Goal: Task Accomplishment & Management: Manage account settings

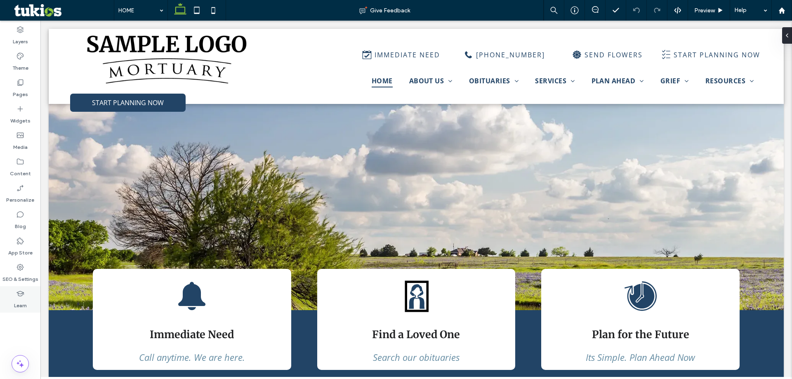
click at [10, 293] on div "Learn" at bounding box center [20, 299] width 40 height 26
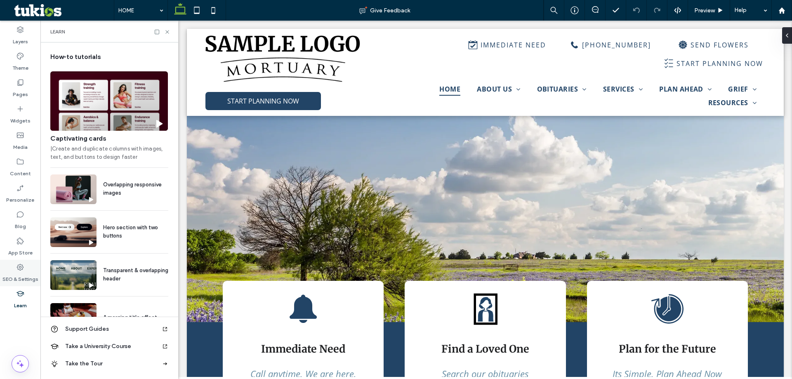
click at [24, 262] on div "SEO & Settings" at bounding box center [20, 273] width 40 height 26
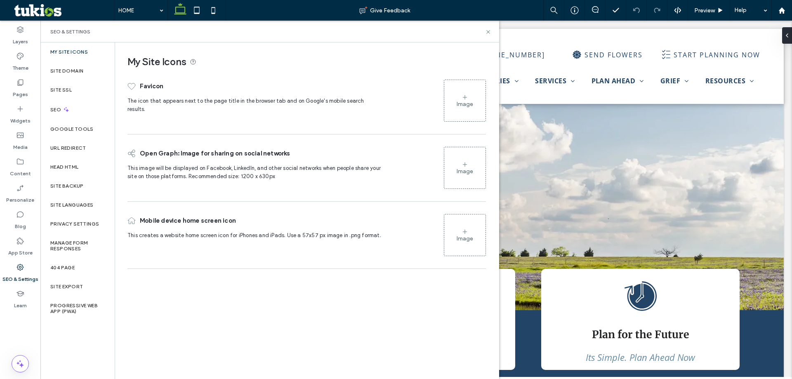
click at [469, 94] on div "Image" at bounding box center [464, 101] width 41 height 40
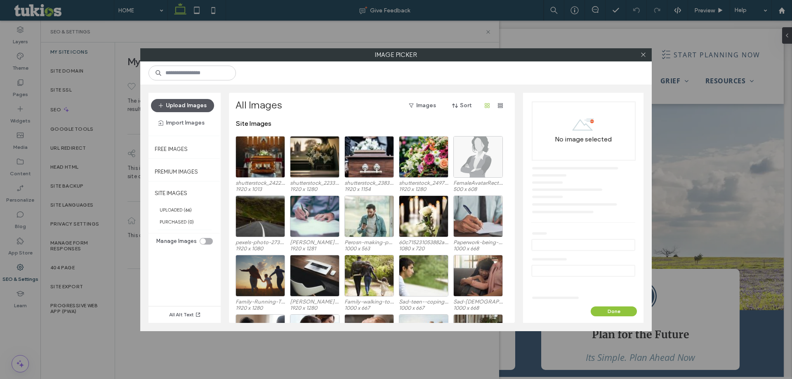
click at [208, 112] on button "Upload Images" at bounding box center [182, 105] width 63 height 13
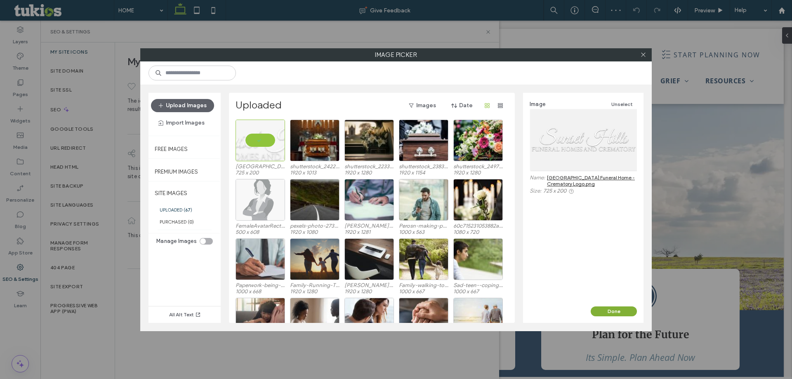
click at [603, 313] on button "Done" at bounding box center [614, 311] width 46 height 10
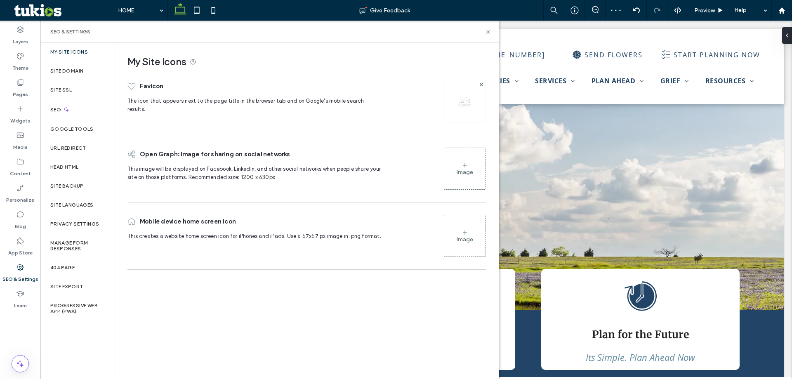
click at [459, 173] on div "Image" at bounding box center [465, 172] width 16 height 7
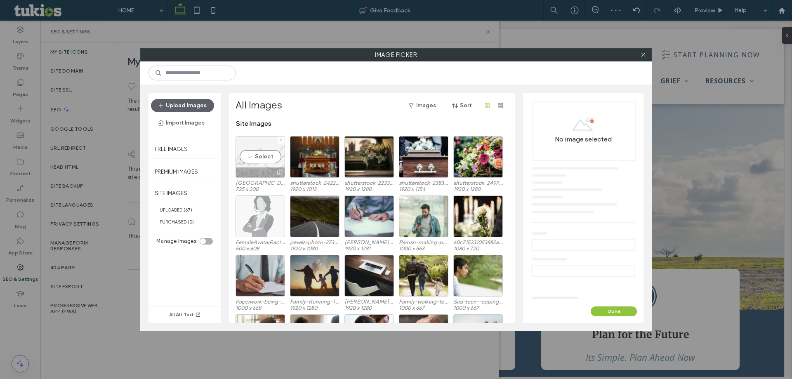
click at [260, 152] on div "Select" at bounding box center [259, 157] width 49 height 42
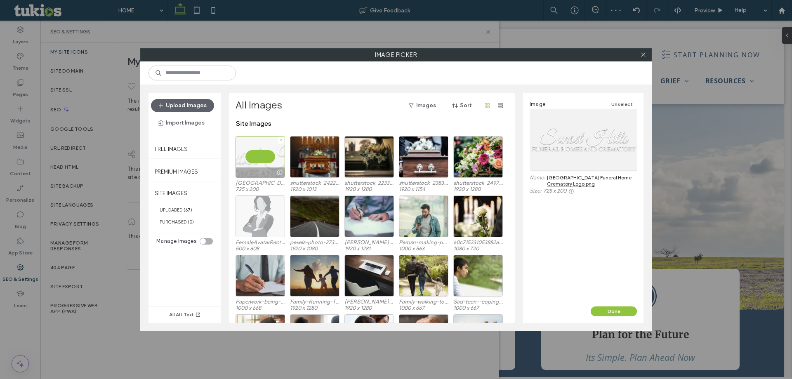
click at [260, 152] on div at bounding box center [259, 157] width 49 height 42
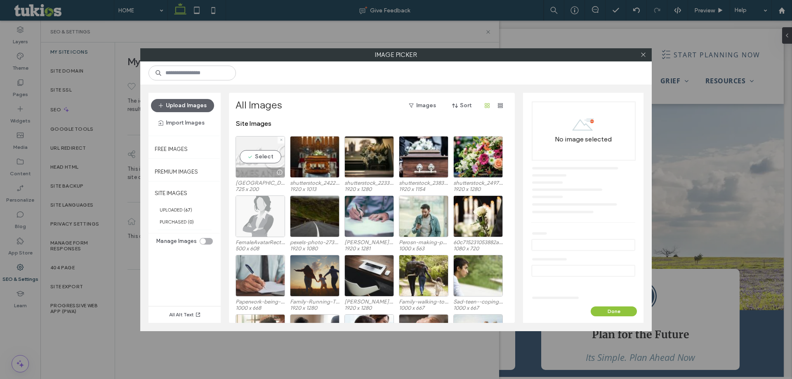
click at [273, 157] on div "Select" at bounding box center [259, 157] width 49 height 42
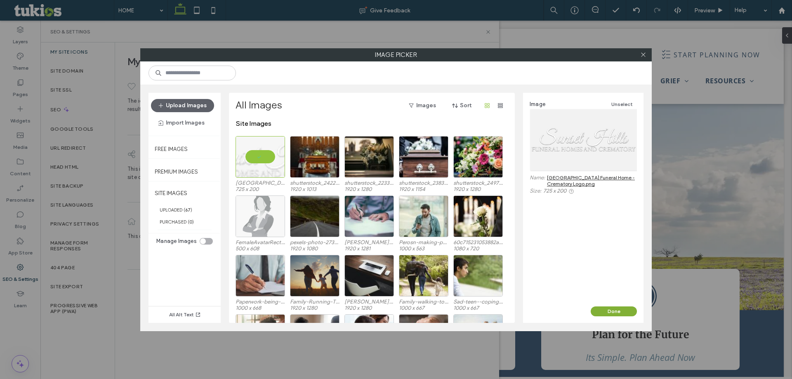
drag, startPoint x: 611, startPoint y: 312, endPoint x: 429, endPoint y: 261, distance: 189.0
click at [611, 311] on button "Done" at bounding box center [614, 311] width 46 height 10
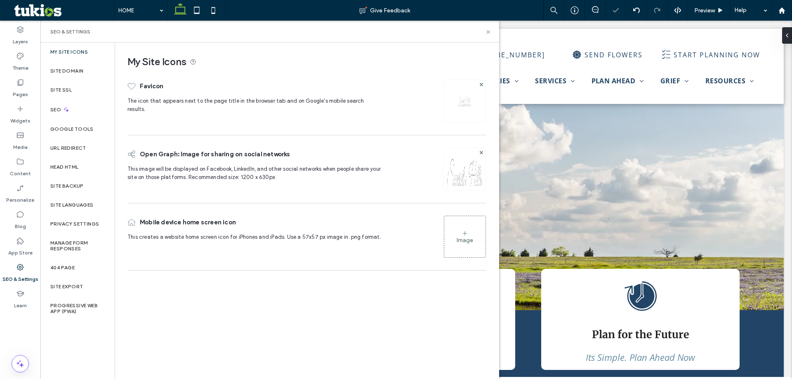
click at [444, 237] on figure "Image" at bounding box center [465, 237] width 42 height 42
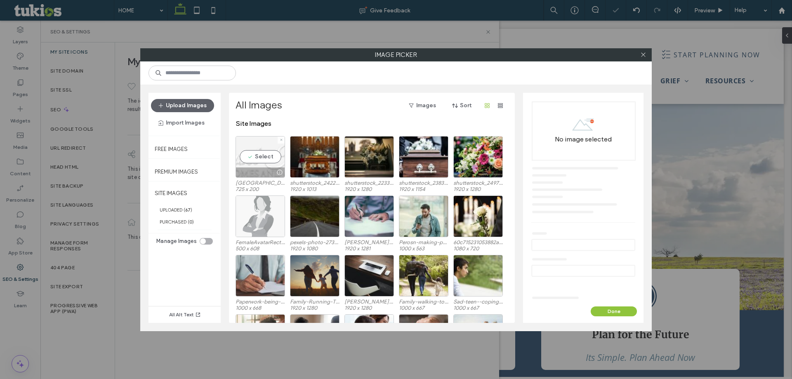
click at [271, 154] on div "Select" at bounding box center [259, 157] width 49 height 42
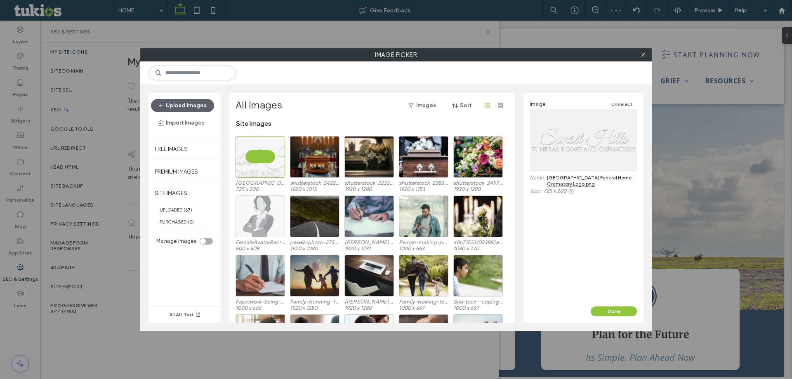
drag, startPoint x: 628, startPoint y: 308, endPoint x: 291, endPoint y: 155, distance: 370.6
click at [627, 308] on button "Done" at bounding box center [614, 311] width 46 height 10
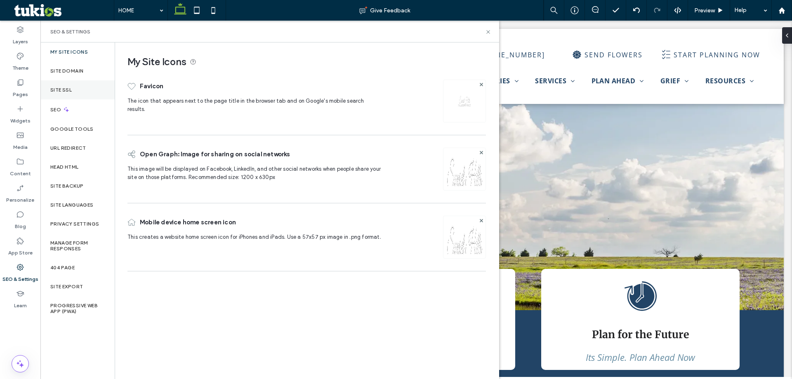
click at [67, 94] on div "Site SSL" at bounding box center [77, 89] width 74 height 19
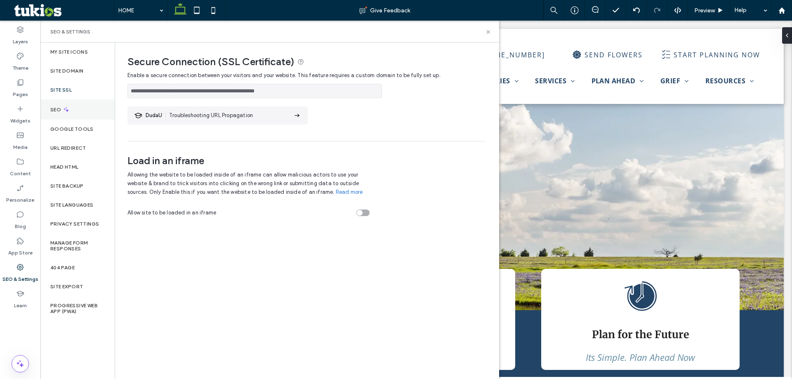
click at [65, 111] on icon at bounding box center [66, 109] width 7 height 7
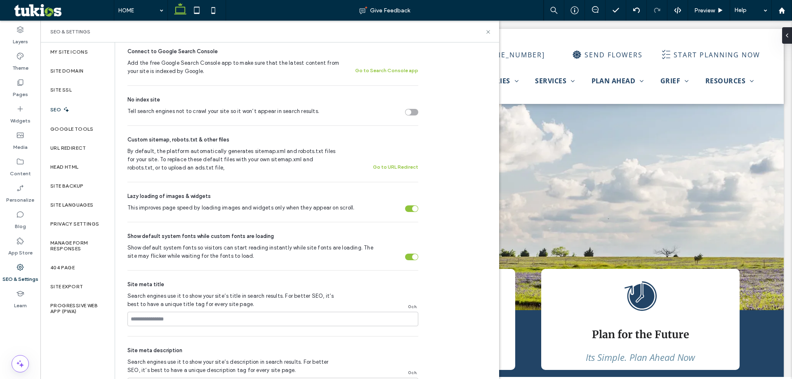
scroll to position [247, 0]
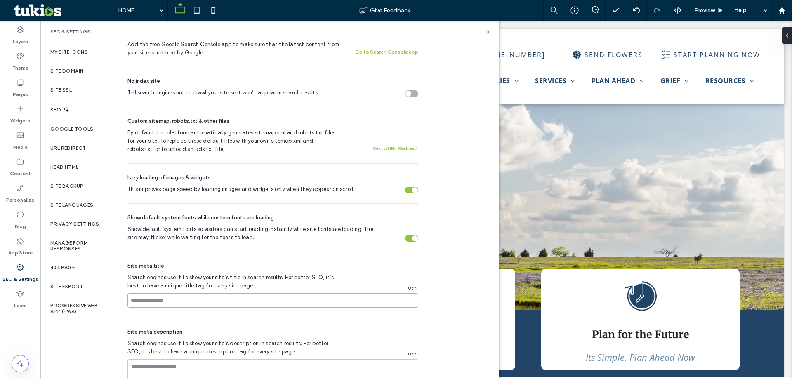
click at [158, 296] on input at bounding box center [272, 300] width 291 height 14
paste input "**********"
type input "**********"
click at [68, 127] on label "Google Tools" at bounding box center [71, 129] width 43 height 6
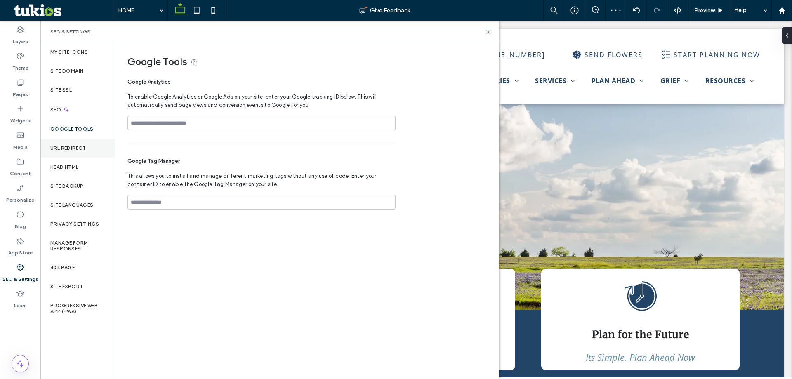
click at [64, 148] on label "URL Redirect" at bounding box center [68, 148] width 36 height 6
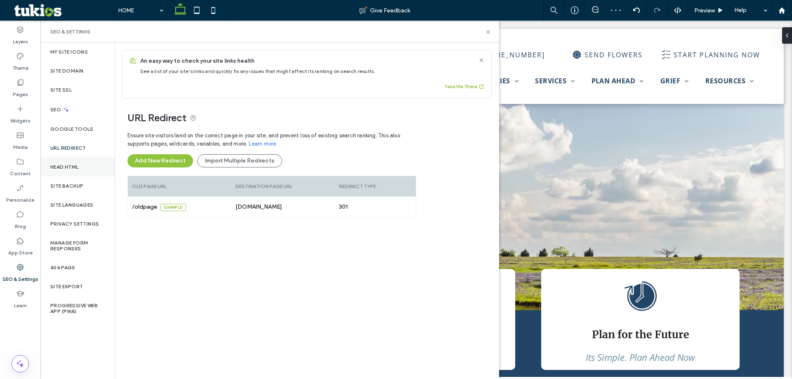
click at [78, 165] on label "Head HTML" at bounding box center [64, 167] width 28 height 6
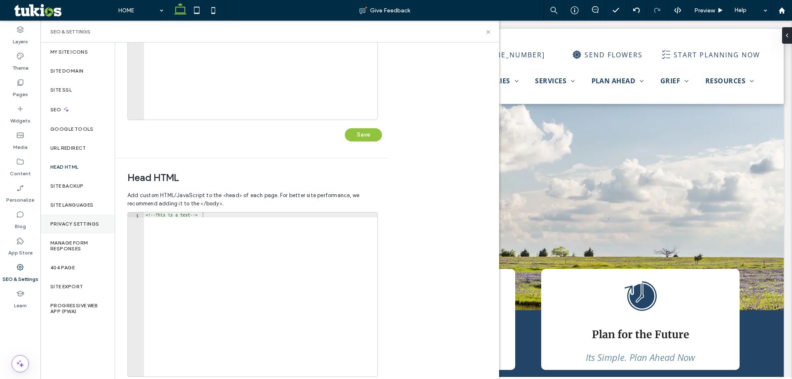
scroll to position [165, 0]
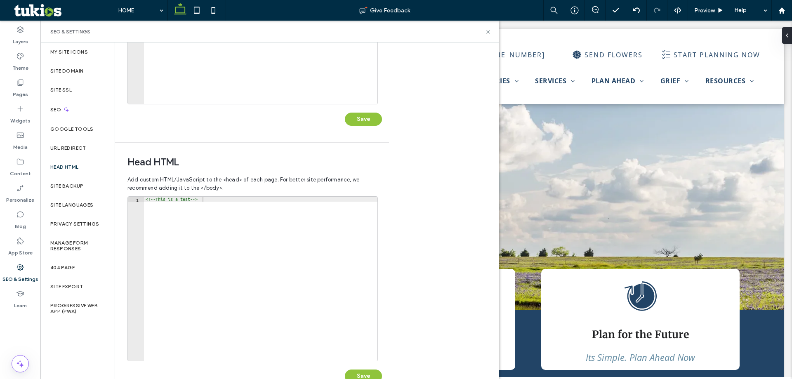
click at [189, 195] on span "Add custom HTML/JavaScript to the <head> of each page. For better site performa…" at bounding box center [251, 184] width 249 height 25
type textarea "**********"
click at [184, 204] on div "<!-- This is a test -->" at bounding box center [260, 284] width 233 height 174
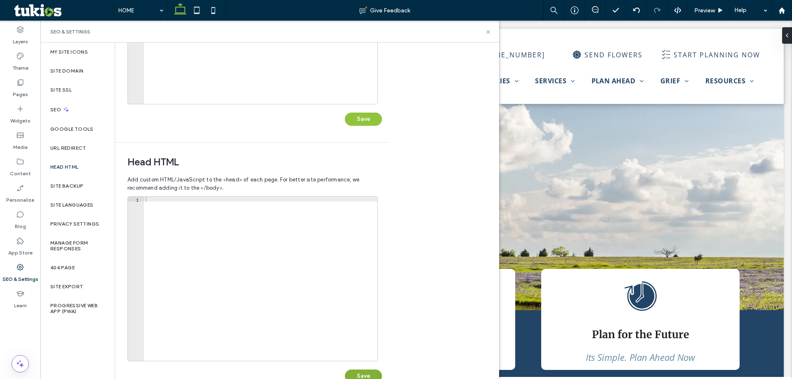
drag, startPoint x: 378, startPoint y: 376, endPoint x: 246, endPoint y: 335, distance: 138.1
click at [377, 376] on button "Save" at bounding box center [363, 376] width 37 height 13
click at [77, 186] on label "Site Backup" at bounding box center [66, 186] width 33 height 6
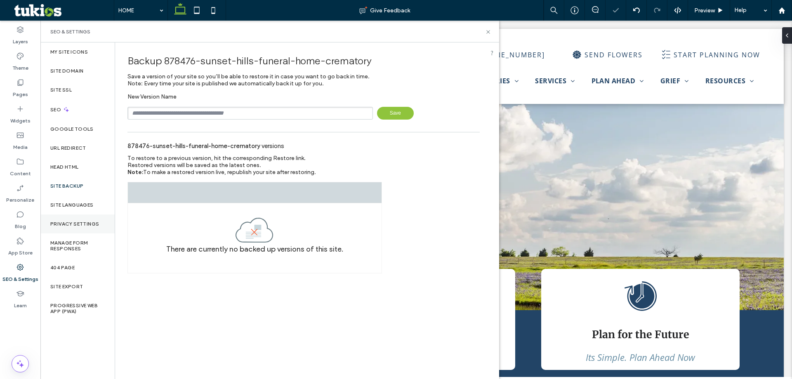
click at [77, 216] on div "Privacy Settings" at bounding box center [77, 223] width 74 height 19
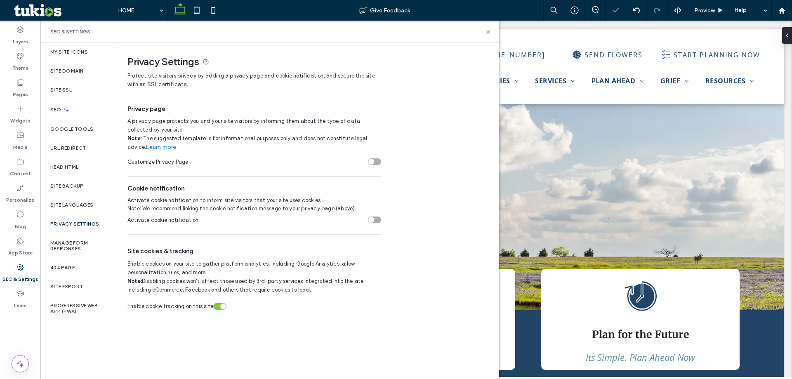
scroll to position [0, 0]
click at [80, 263] on div "404 Page" at bounding box center [77, 267] width 74 height 19
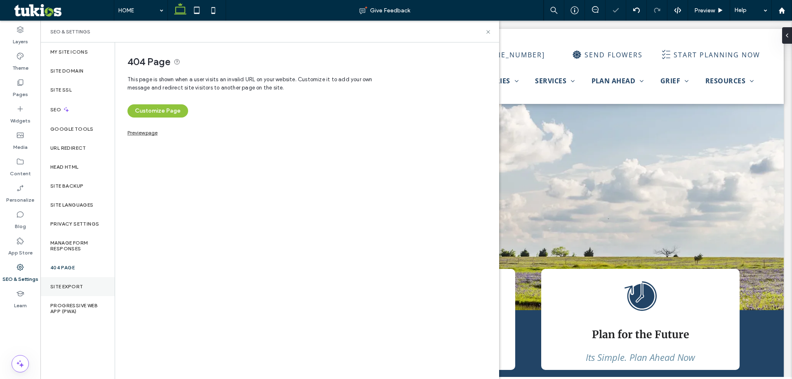
click at [85, 287] on div "Site Export" at bounding box center [77, 286] width 74 height 19
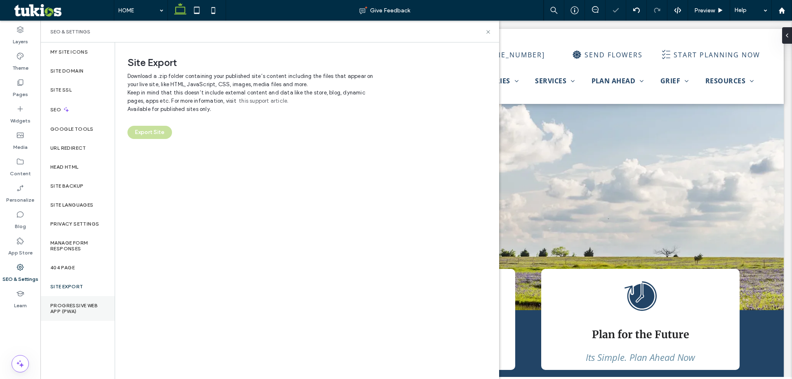
click at [85, 319] on div "Progressive Web App (PWA)" at bounding box center [77, 308] width 74 height 25
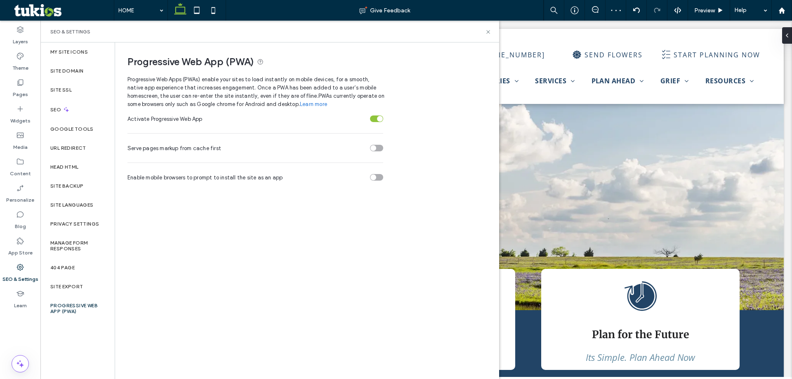
click at [377, 121] on div "toggle" at bounding box center [376, 118] width 13 height 7
click at [372, 116] on section "Activate Progressive Web App" at bounding box center [255, 118] width 256 height 21
click at [377, 120] on div "toggle" at bounding box center [376, 118] width 13 height 7
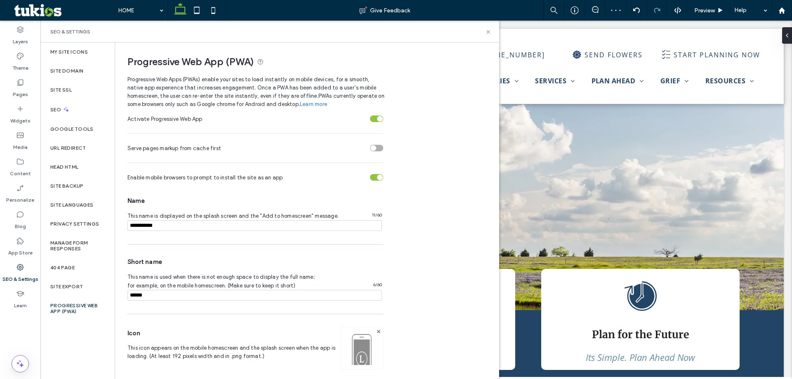
click at [202, 224] on input "notEmpty" at bounding box center [254, 225] width 254 height 11
paste input "**********"
type input "**********"
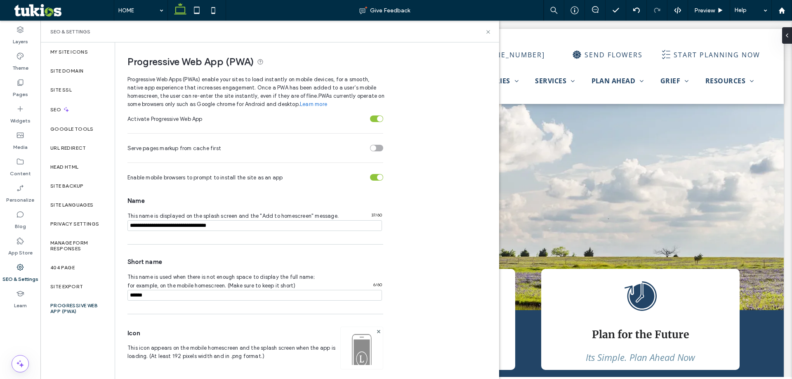
click at [183, 295] on input "notEmpty" at bounding box center [254, 295] width 254 height 11
paste input "**********"
drag, startPoint x: 228, startPoint y: 296, endPoint x: 147, endPoint y: 296, distance: 81.2
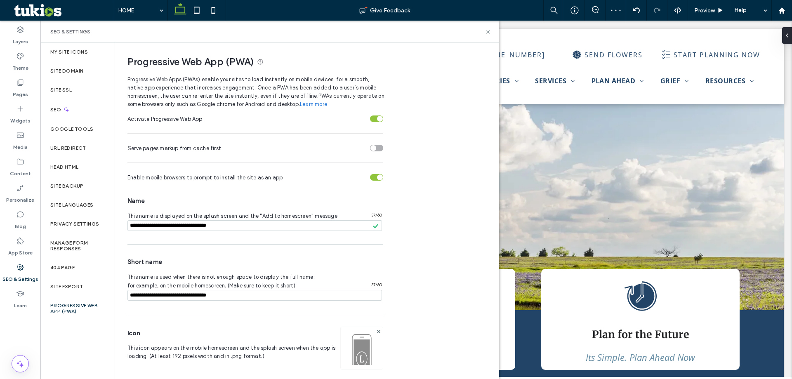
click at [147, 296] on input "notEmpty" at bounding box center [254, 295] width 254 height 11
type input "**********"
click at [367, 350] on img at bounding box center [362, 359] width 42 height 56
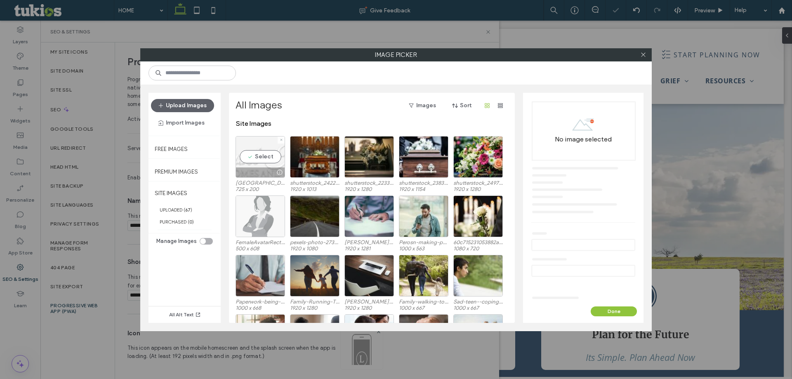
click at [251, 154] on div "Select" at bounding box center [259, 157] width 49 height 42
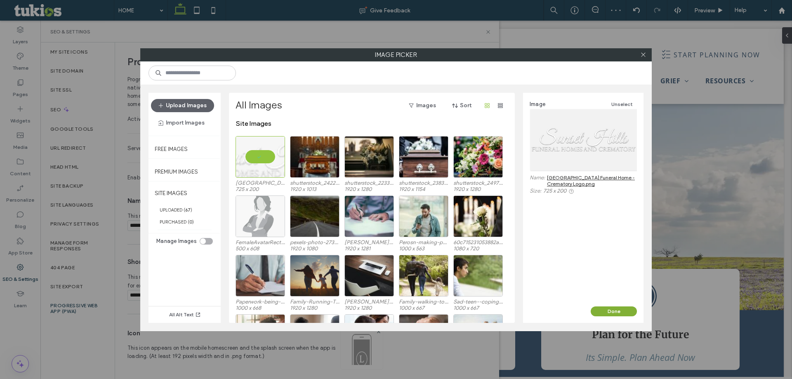
click at [597, 307] on button "Done" at bounding box center [614, 311] width 46 height 10
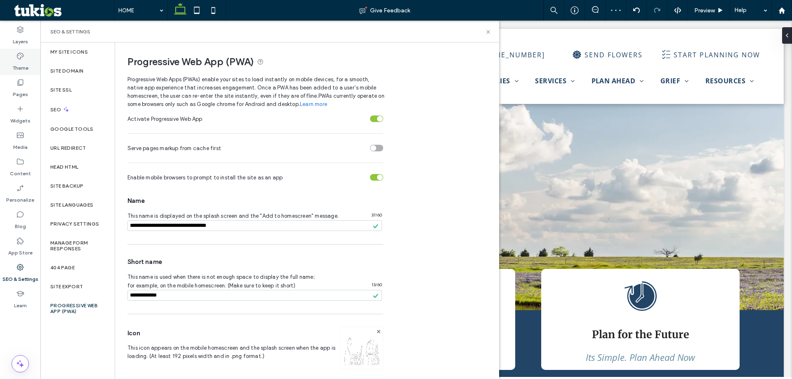
click at [15, 54] on div "Theme" at bounding box center [20, 62] width 40 height 26
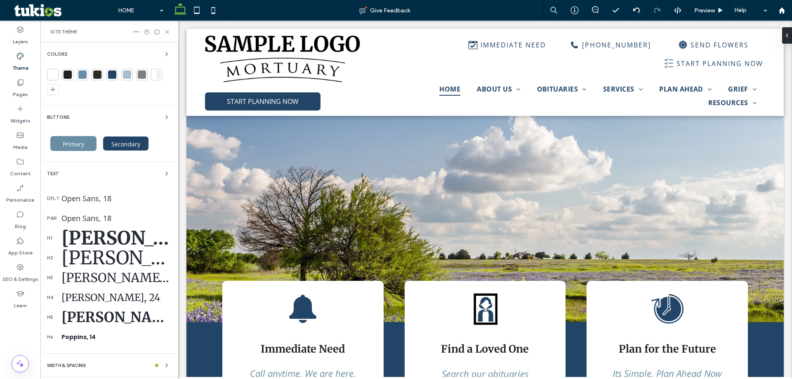
click at [109, 74] on div at bounding box center [112, 75] width 8 height 8
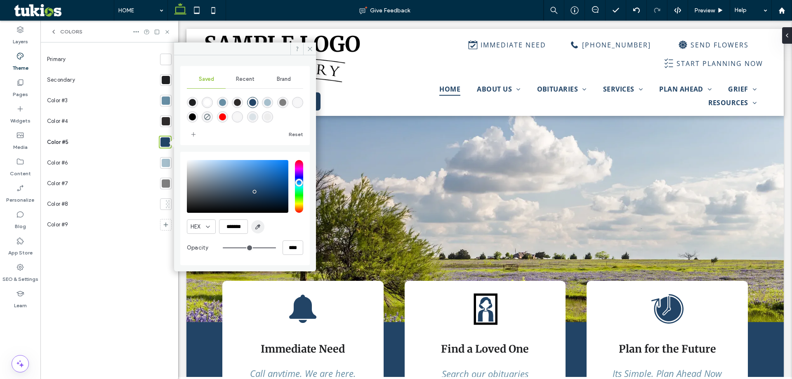
click at [262, 226] on span "button" at bounding box center [257, 226] width 13 height 13
type input "*******"
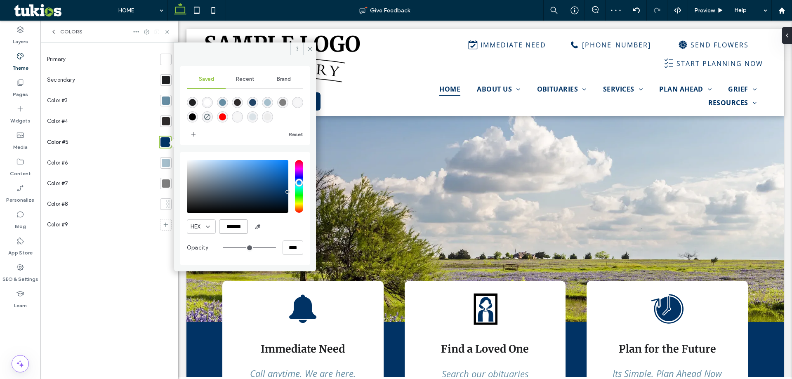
click at [236, 219] on input "*******" at bounding box center [233, 226] width 29 height 14
click at [235, 222] on input "*******" at bounding box center [233, 226] width 29 height 14
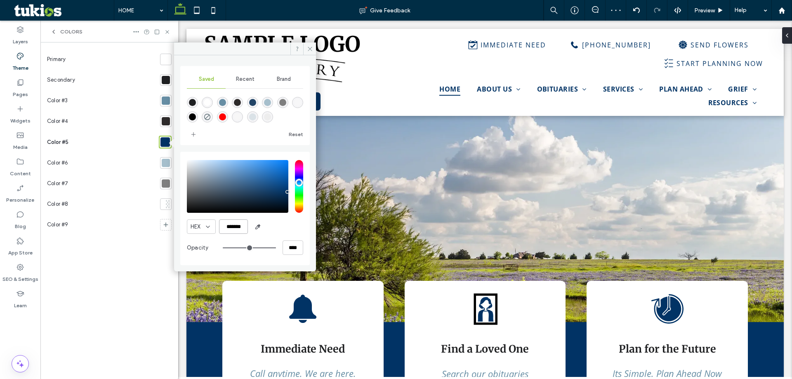
click at [235, 222] on input "*******" at bounding box center [233, 226] width 29 height 14
click at [17, 268] on icon at bounding box center [20, 267] width 8 height 8
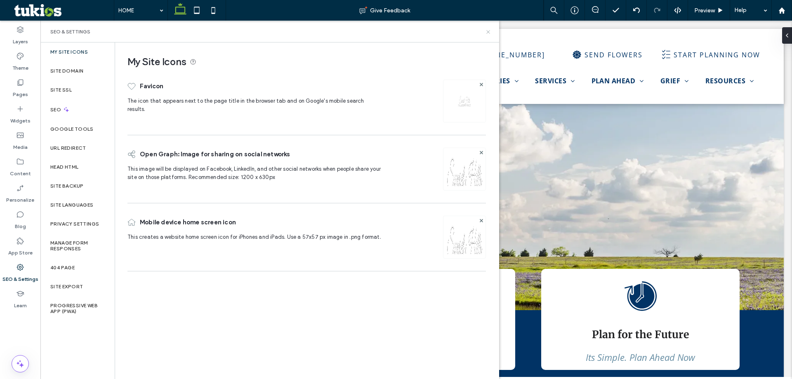
click at [486, 33] on icon at bounding box center [488, 32] width 6 height 6
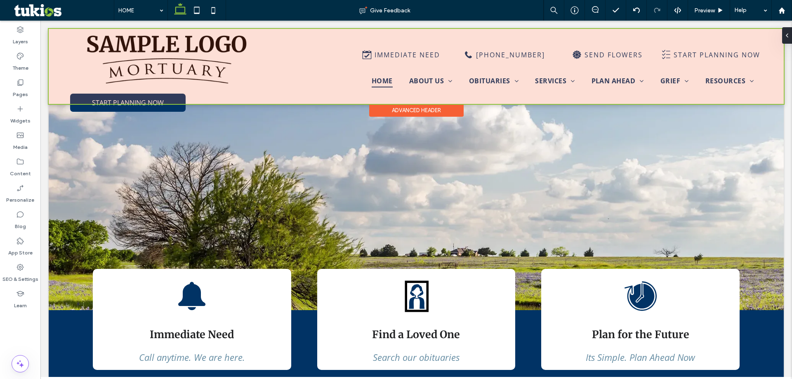
click at [138, 63] on div at bounding box center [416, 66] width 735 height 75
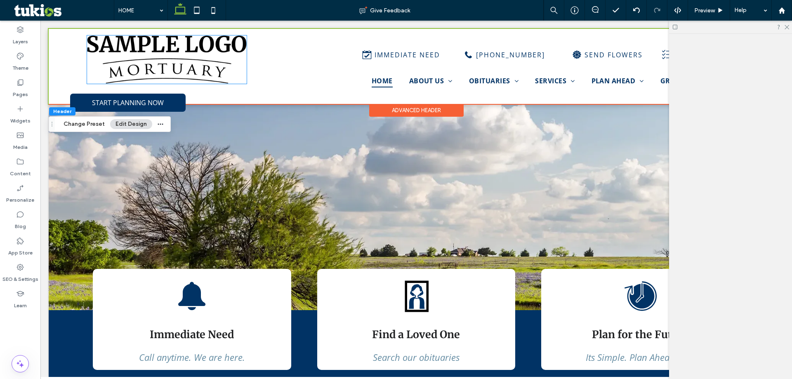
click at [138, 63] on img at bounding box center [167, 59] width 160 height 48
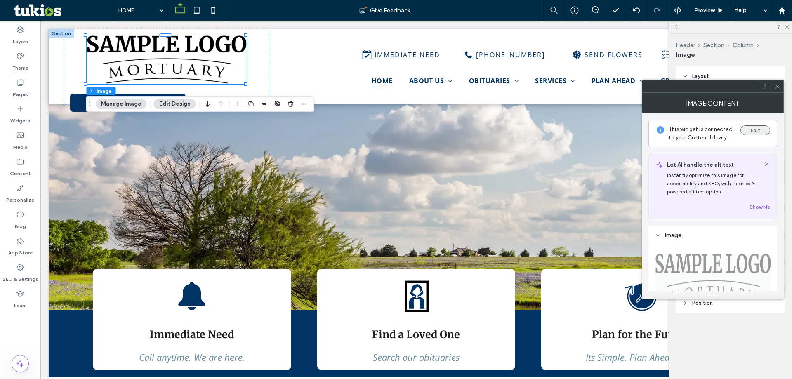
click at [750, 130] on button "Edit" at bounding box center [755, 130] width 30 height 10
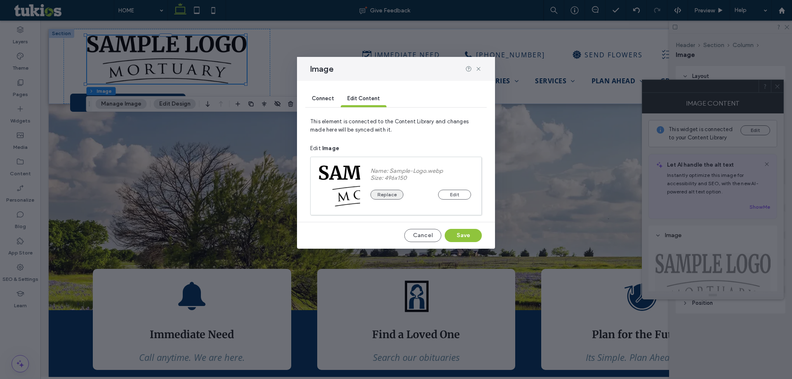
click at [388, 193] on button "Replace" at bounding box center [386, 195] width 33 height 10
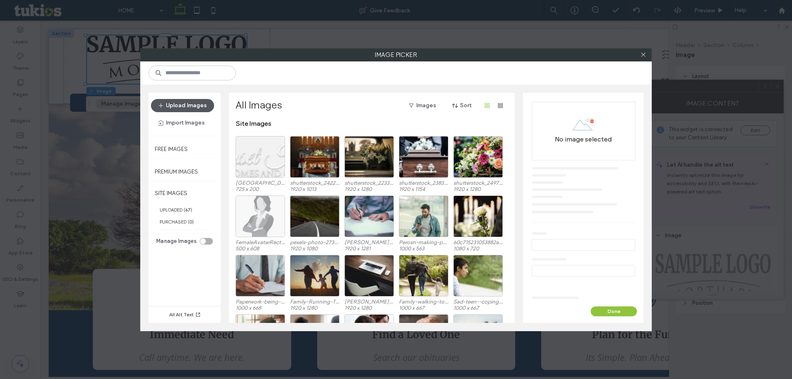
click at [178, 108] on button "Upload Images" at bounding box center [182, 105] width 63 height 13
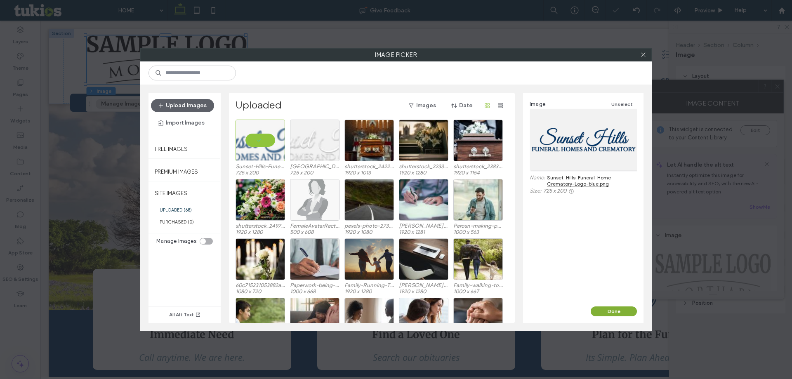
click at [612, 314] on button "Done" at bounding box center [614, 311] width 46 height 10
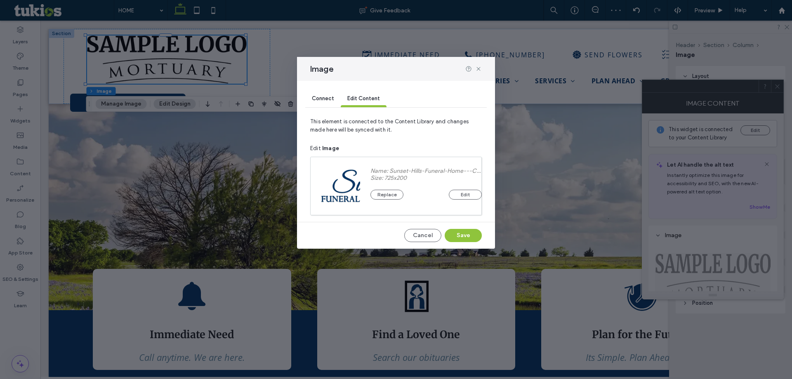
click at [473, 242] on div "Connect Edit Content This element is connected to the Content Library and chang…" at bounding box center [396, 165] width 198 height 168
click at [470, 230] on button "Save" at bounding box center [463, 235] width 37 height 13
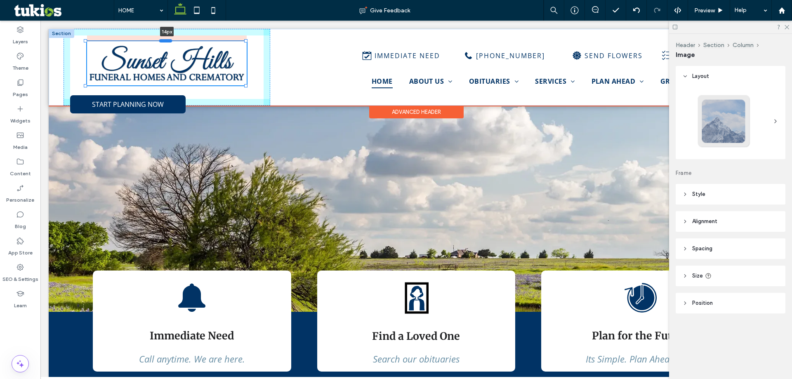
drag, startPoint x: 167, startPoint y: 36, endPoint x: 169, endPoint y: 42, distance: 6.4
click at [169, 42] on div "14px START PLANNING NOW IMMEDIATE NEED (555) 555-5555 SEND FLOWERS START PLANNI…" at bounding box center [416, 67] width 735 height 77
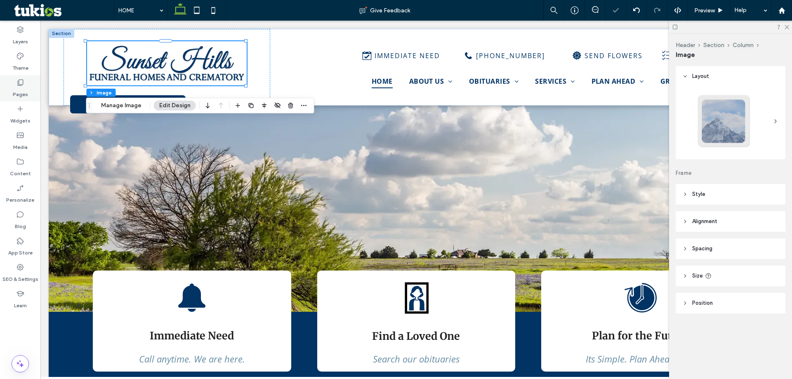
click at [12, 93] on div "Pages" at bounding box center [20, 88] width 40 height 26
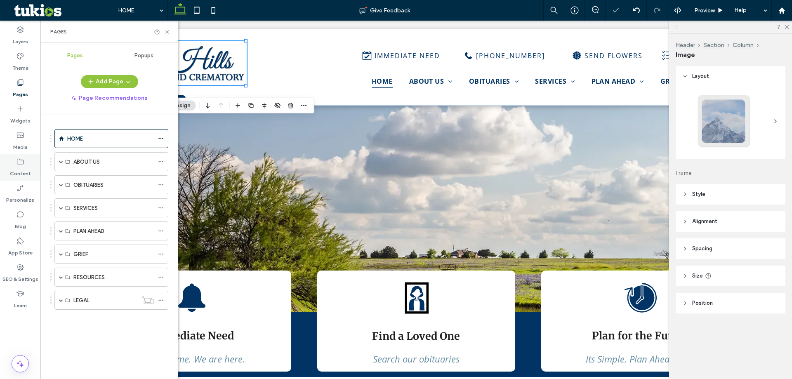
drag, startPoint x: 22, startPoint y: 165, endPoint x: 134, endPoint y: 193, distance: 115.1
click at [23, 165] on icon at bounding box center [20, 162] width 8 height 8
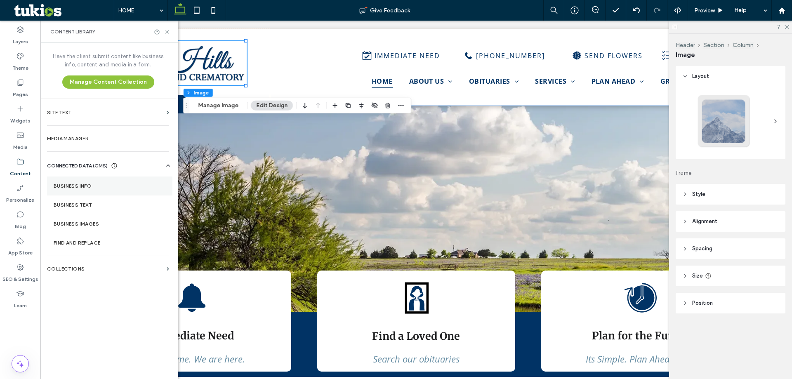
click at [121, 181] on section "Business Info" at bounding box center [109, 186] width 125 height 19
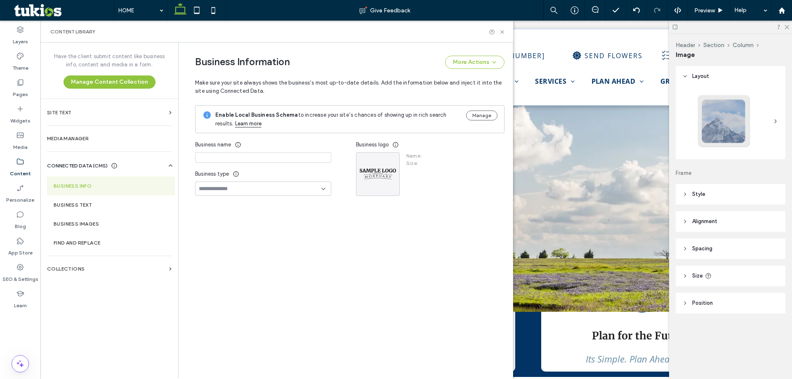
type input "**********"
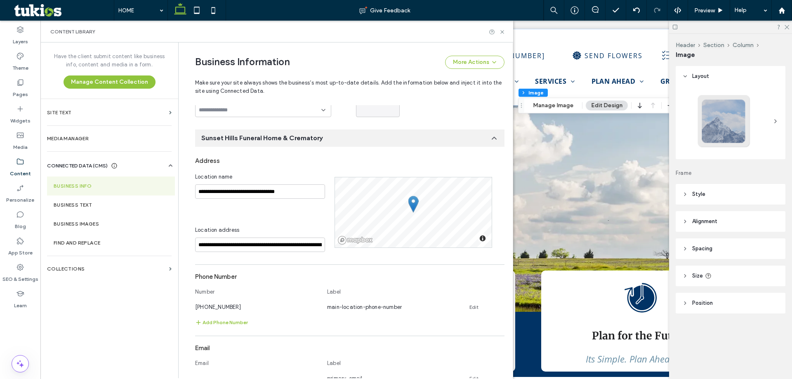
scroll to position [82, 0]
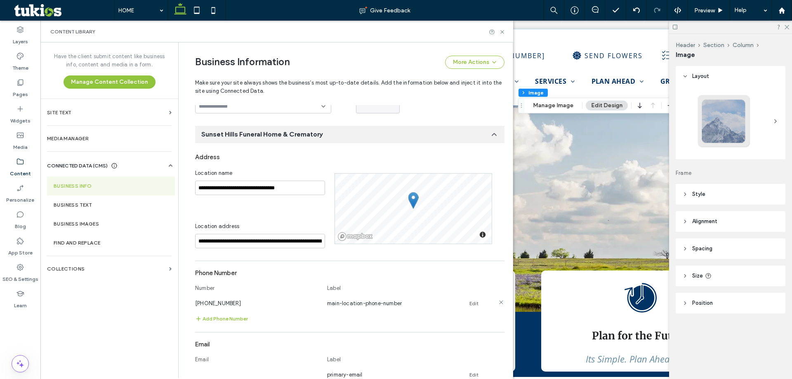
click at [469, 304] on link "Edit" at bounding box center [473, 303] width 9 height 7
click at [204, 304] on input "**********" at bounding box center [257, 302] width 124 height 14
type input "**********"
click at [468, 305] on button "Save" at bounding box center [475, 301] width 37 height 13
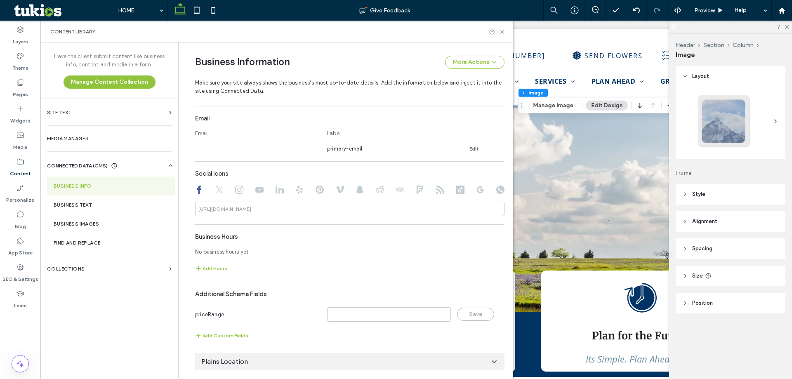
scroll to position [309, 0]
click at [285, 214] on input at bounding box center [349, 208] width 309 height 14
paste input "**********"
type input "**********"
click at [367, 364] on div "Plains Location" at bounding box center [349, 361] width 309 height 17
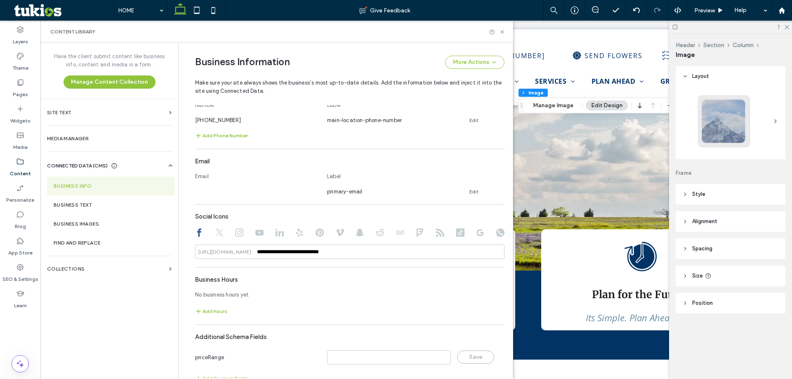
scroll to position [433, 0]
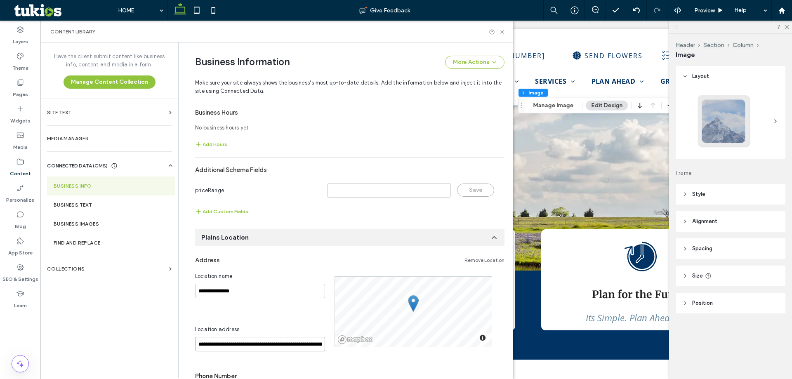
click at [207, 347] on input "**********" at bounding box center [260, 344] width 130 height 14
paste input
click at [278, 358] on div "904 Preston Avenue, Thompson Falls, Montana 59873, United States" at bounding box center [255, 358] width 129 height 12
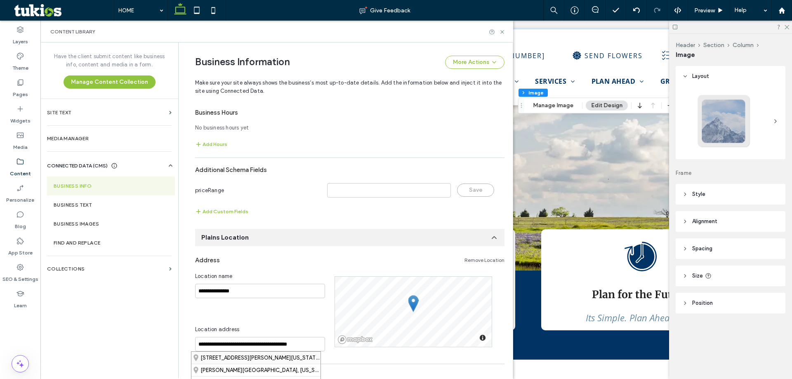
type input "**********"
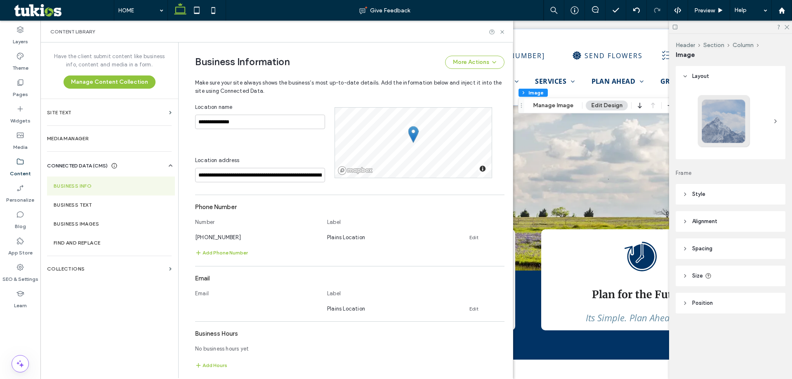
scroll to position [605, 0]
click at [473, 233] on link "Edit" at bounding box center [473, 234] width 9 height 7
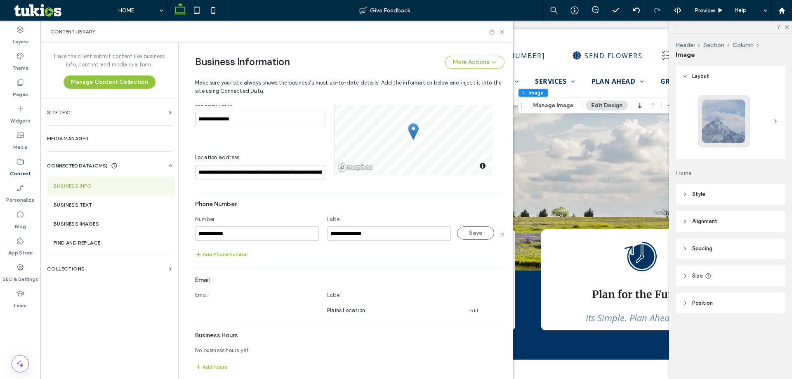
click at [207, 232] on input "**********" at bounding box center [257, 233] width 124 height 14
type input "**********"
click at [469, 236] on button "Save" at bounding box center [475, 232] width 37 height 13
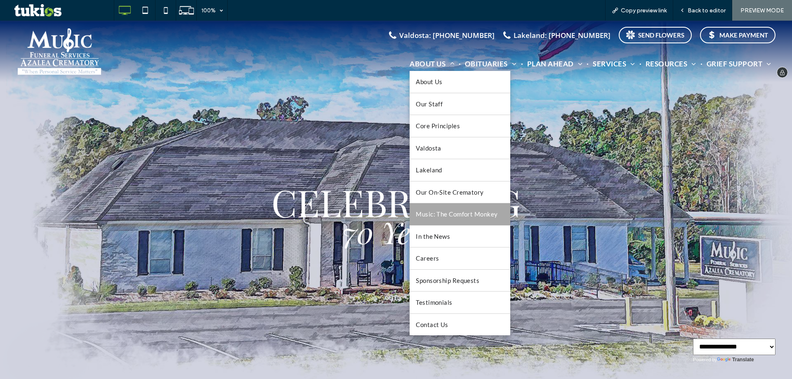
click at [448, 217] on span "Music: The Comfort Monkey" at bounding box center [457, 214] width 82 height 9
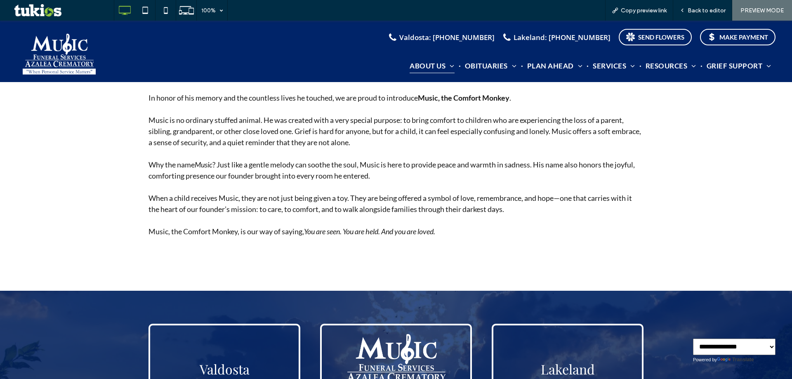
scroll to position [660, 0]
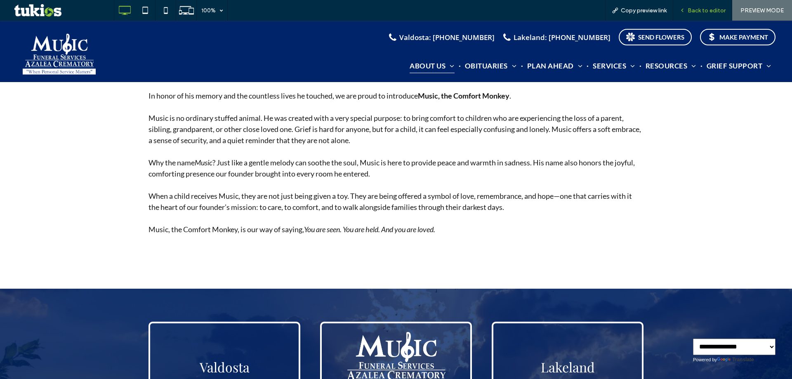
click at [701, 12] on span "Back to editor" at bounding box center [707, 10] width 38 height 7
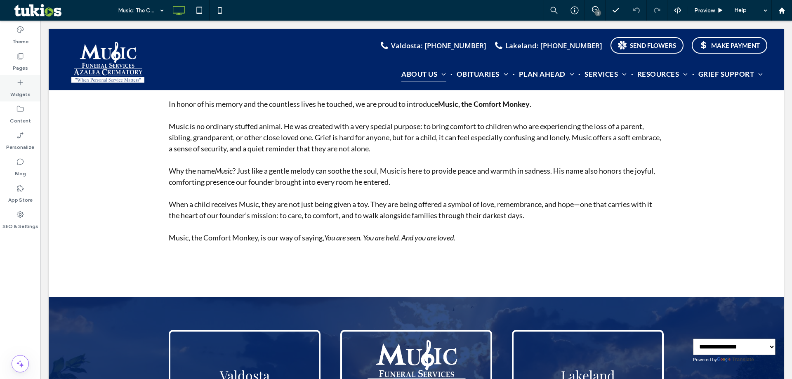
click at [16, 95] on label "Widgets" at bounding box center [20, 93] width 20 height 12
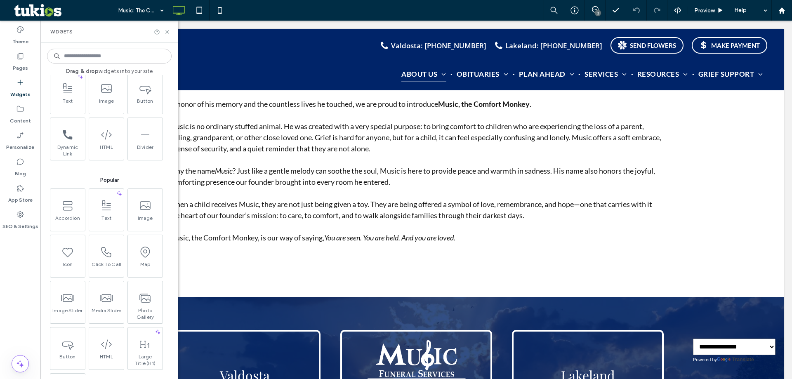
scroll to position [82, 0]
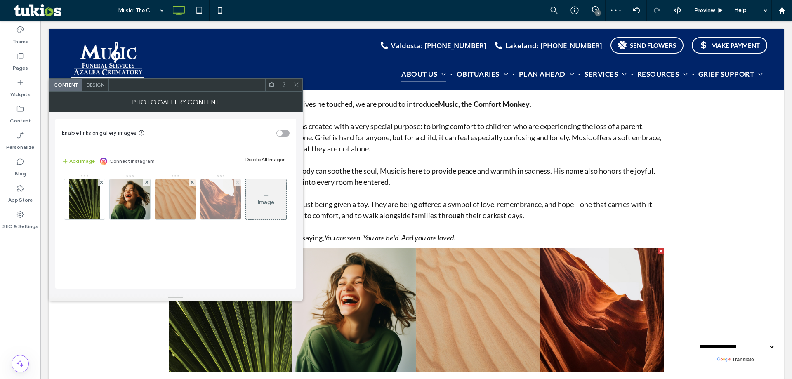
click at [236, 182] on icon at bounding box center [237, 182] width 3 height 3
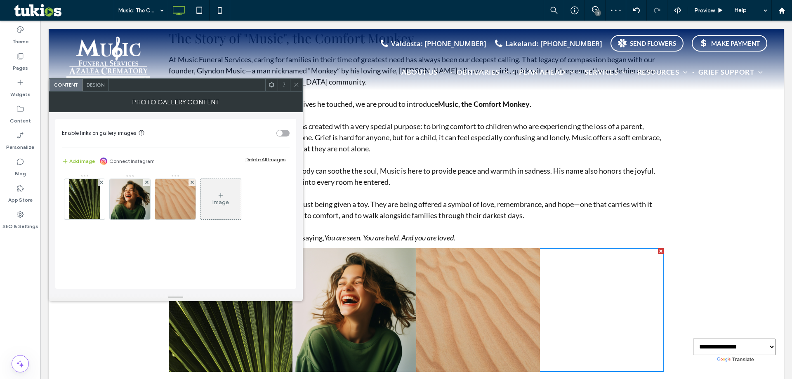
click at [97, 80] on div "Design" at bounding box center [95, 85] width 26 height 12
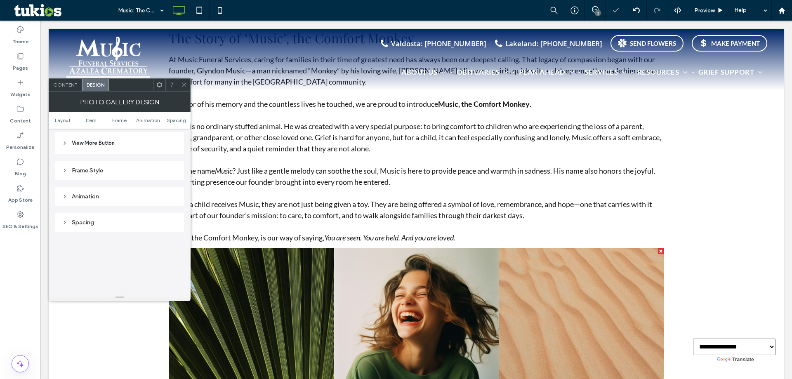
scroll to position [371, 0]
click at [119, 166] on div "Frame Style" at bounding box center [119, 162] width 115 height 11
click at [116, 188] on div "Spacing" at bounding box center [119, 183] width 115 height 11
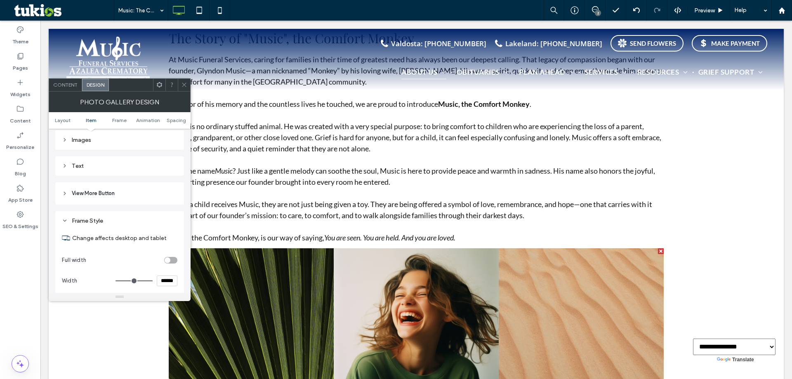
scroll to position [289, 0]
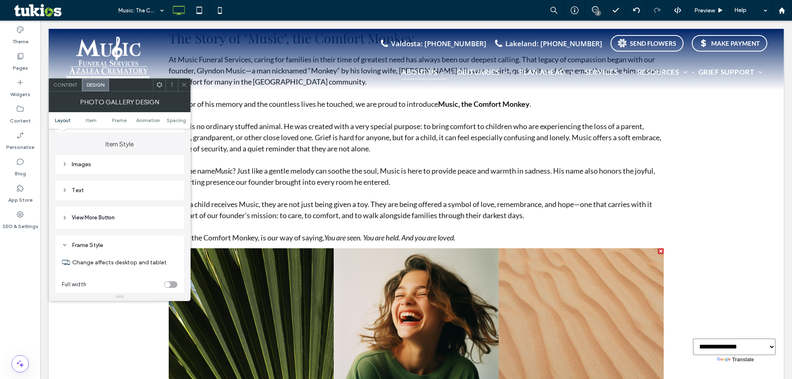
click at [129, 170] on div "Images" at bounding box center [119, 164] width 129 height 19
click at [138, 156] on div "Images" at bounding box center [119, 164] width 129 height 19
click at [139, 159] on div "Images" at bounding box center [119, 164] width 115 height 11
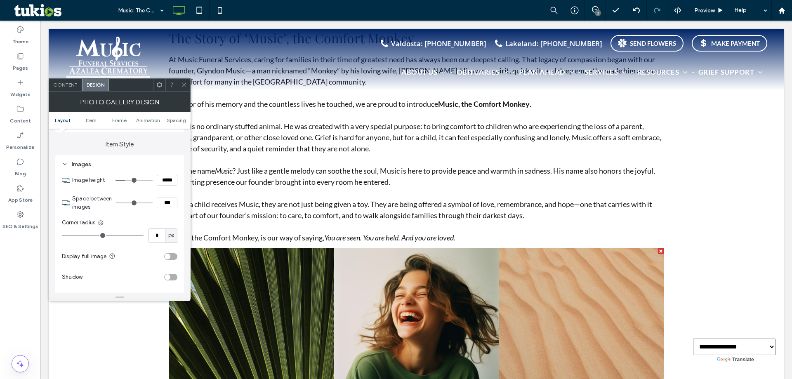
click at [166, 194] on section "Space between images ***" at bounding box center [124, 203] width 105 height 25
click at [164, 199] on input "***" at bounding box center [167, 203] width 21 height 11
type input "****"
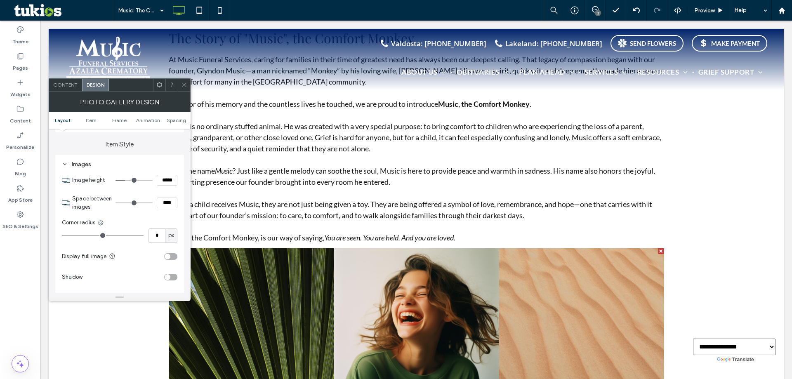
type input "**"
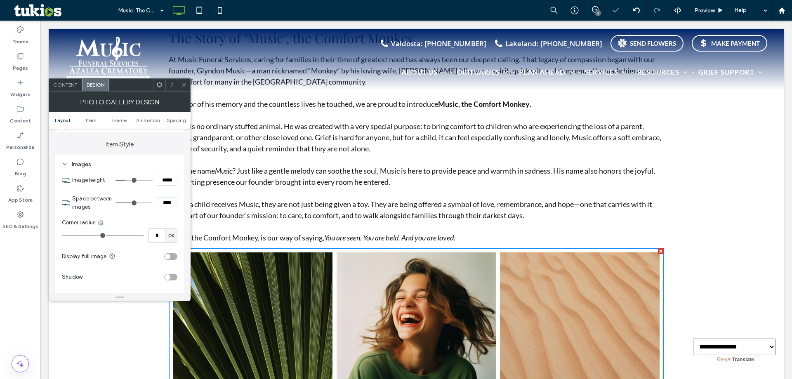
click at [72, 82] on span "Content" at bounding box center [65, 85] width 24 height 6
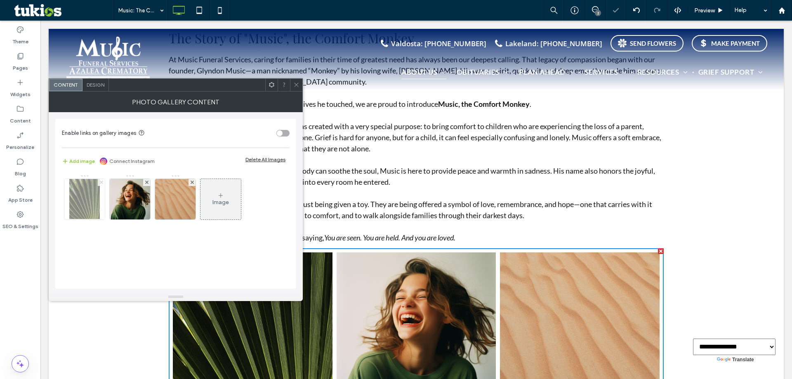
click at [101, 182] on use at bounding box center [100, 182] width 3 height 3
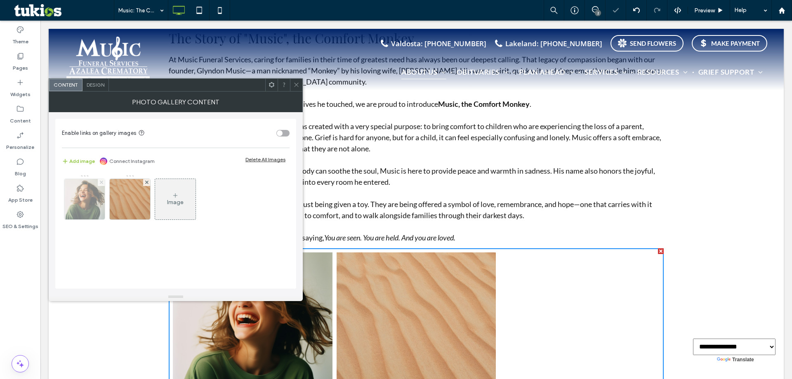
click at [102, 183] on use at bounding box center [100, 182] width 3 height 3
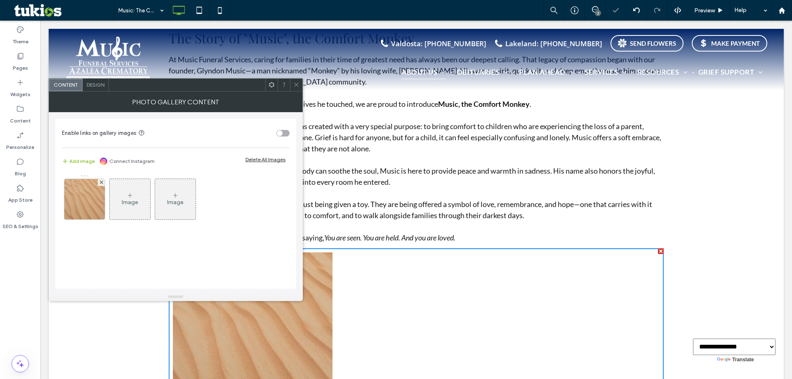
click at [102, 183] on icon at bounding box center [101, 182] width 3 height 3
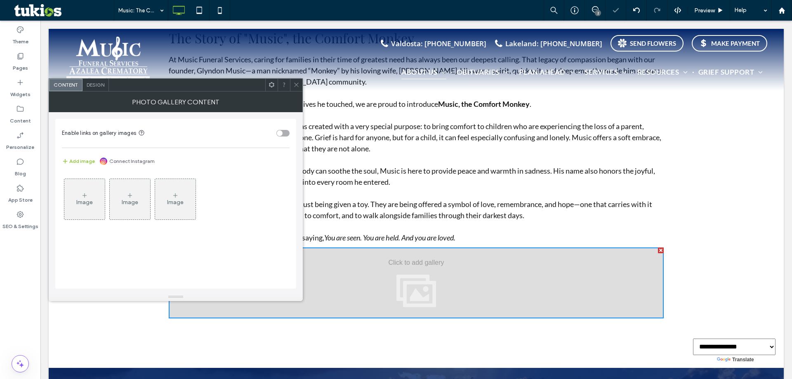
click at [87, 203] on div "Image" at bounding box center [84, 202] width 16 height 7
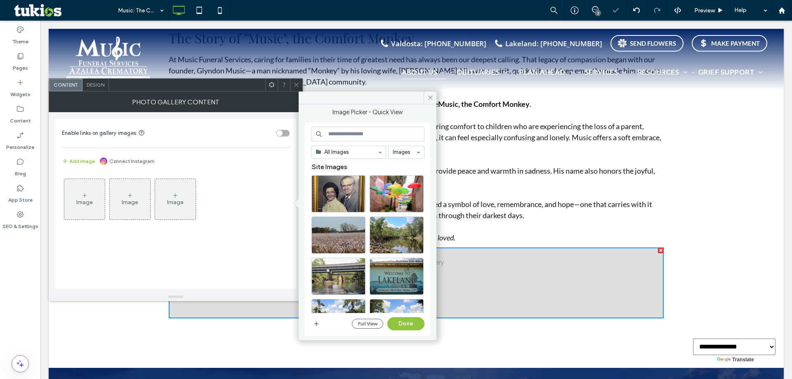
click at [318, 318] on div "Full View Done" at bounding box center [367, 323] width 113 height 13
click at [316, 326] on icon "button" at bounding box center [316, 323] width 7 height 7
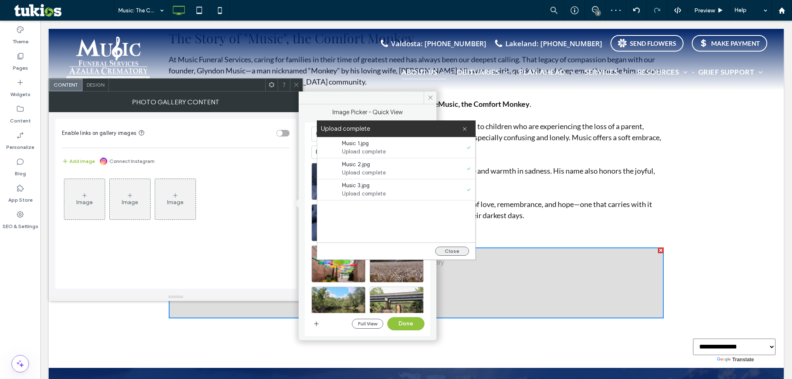
click at [457, 252] on button "Close" at bounding box center [452, 251] width 34 height 9
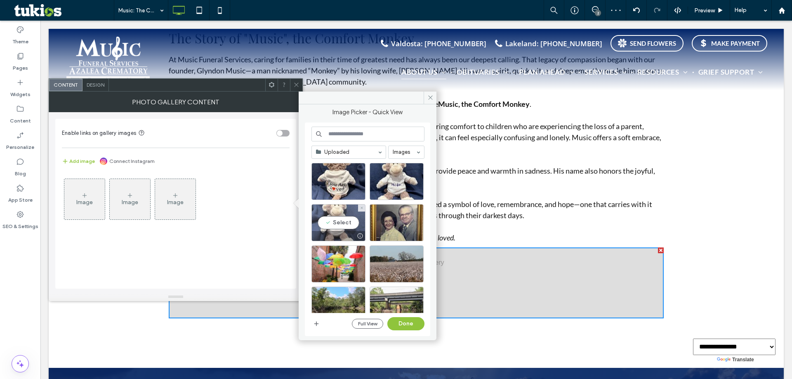
click at [352, 212] on div "Select" at bounding box center [338, 222] width 54 height 37
click at [405, 174] on div "Select" at bounding box center [397, 181] width 54 height 37
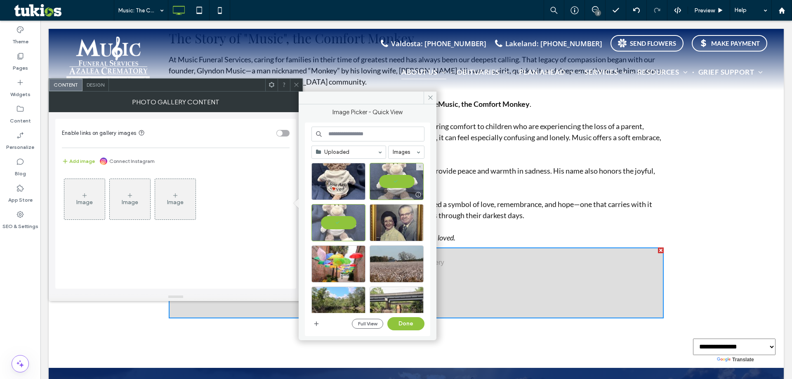
click at [400, 177] on div at bounding box center [397, 181] width 54 height 37
click at [400, 177] on div "Select" at bounding box center [397, 181] width 54 height 37
click at [344, 178] on div "Select" at bounding box center [338, 181] width 54 height 37
click at [413, 316] on div "Uploaded Images Full View Done" at bounding box center [367, 230] width 113 height 206
click at [413, 320] on button "Done" at bounding box center [405, 323] width 37 height 13
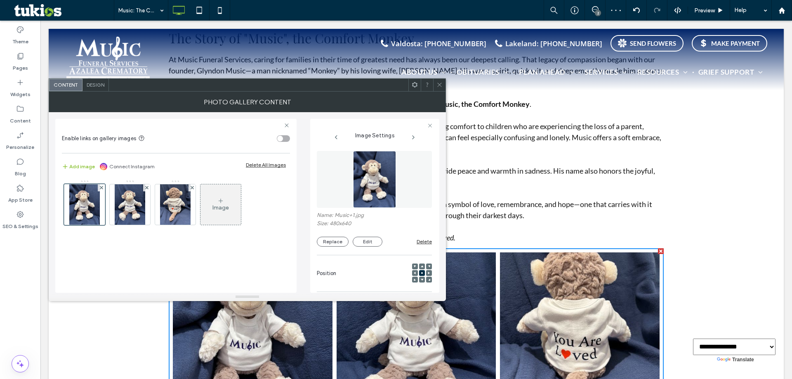
click at [440, 84] on icon at bounding box center [439, 85] width 6 height 6
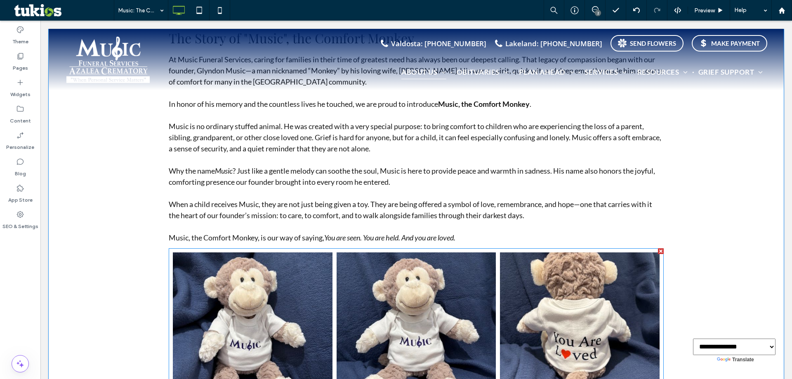
click at [451, 341] on link at bounding box center [417, 332] width 160 height 160
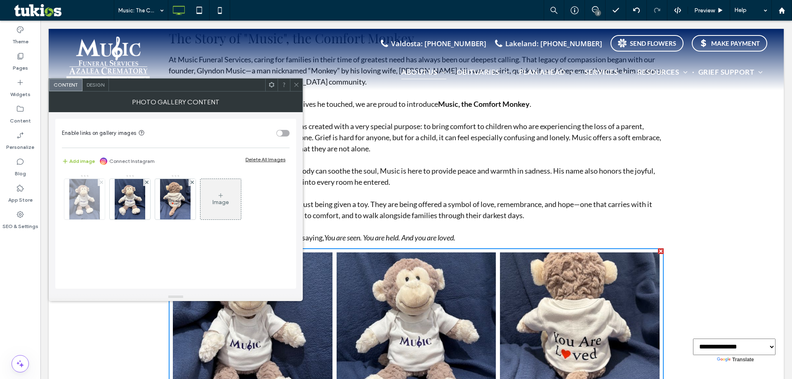
click at [100, 180] on span at bounding box center [101, 182] width 3 height 7
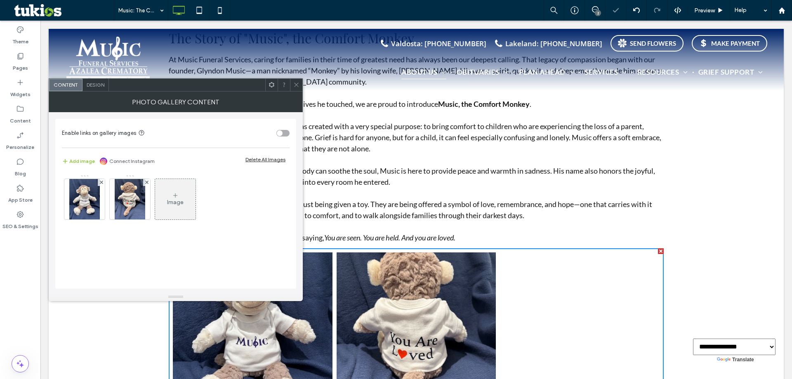
click at [91, 83] on span "Design" at bounding box center [96, 85] width 18 height 6
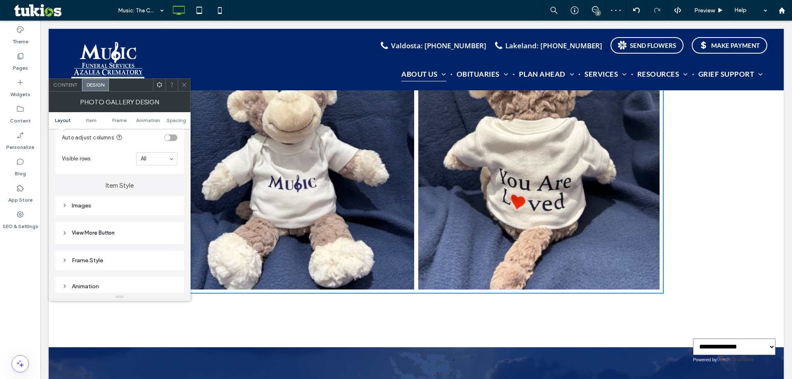
scroll to position [866, 0]
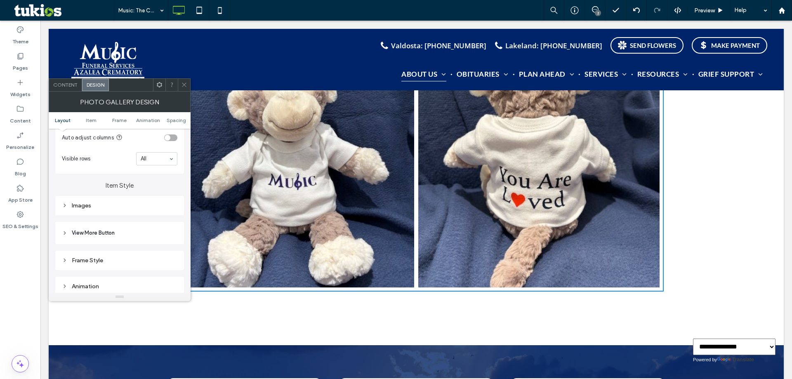
click at [181, 91] on span at bounding box center [184, 85] width 6 height 12
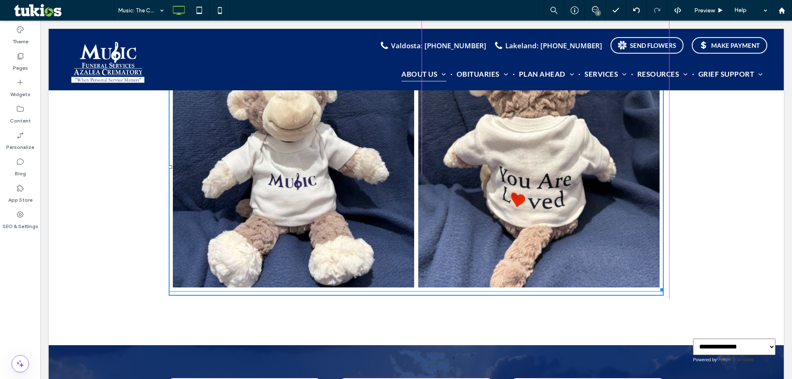
drag, startPoint x: 657, startPoint y: 290, endPoint x: 726, endPoint y: 290, distance: 68.5
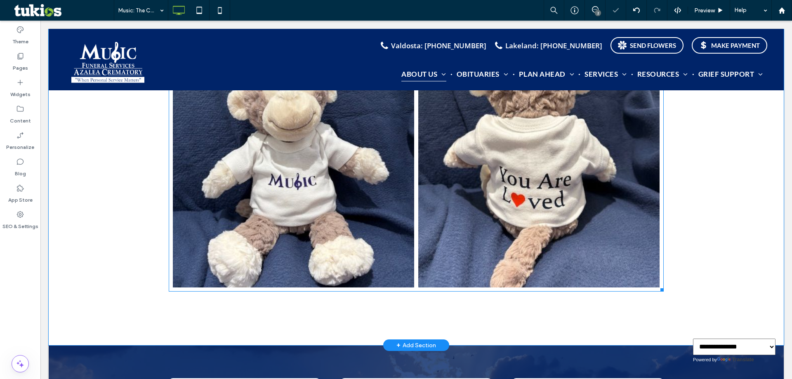
click at [471, 193] on link at bounding box center [538, 166] width 241 height 241
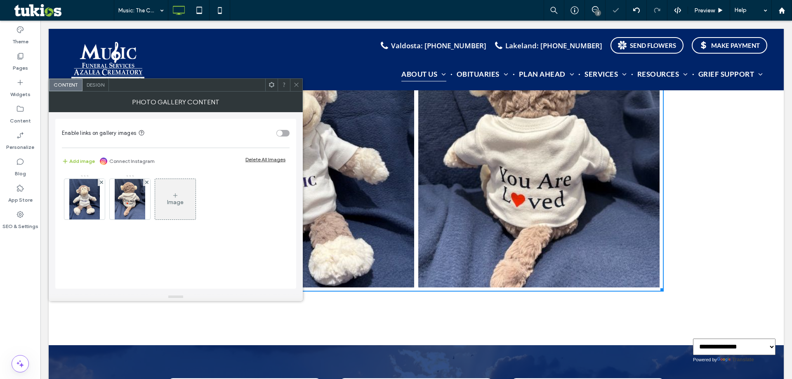
click at [101, 88] on div "Design" at bounding box center [95, 85] width 26 height 12
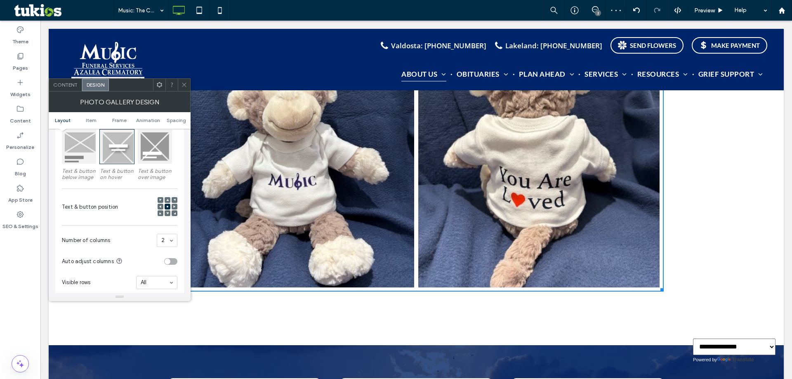
scroll to position [289, 0]
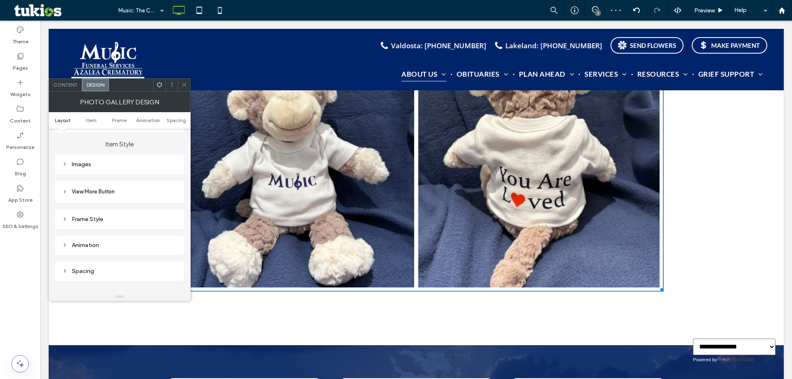
click at [125, 167] on div "Images" at bounding box center [119, 164] width 115 height 7
click at [173, 184] on input "*****" at bounding box center [167, 180] width 21 height 11
type input "*****"
type input "***"
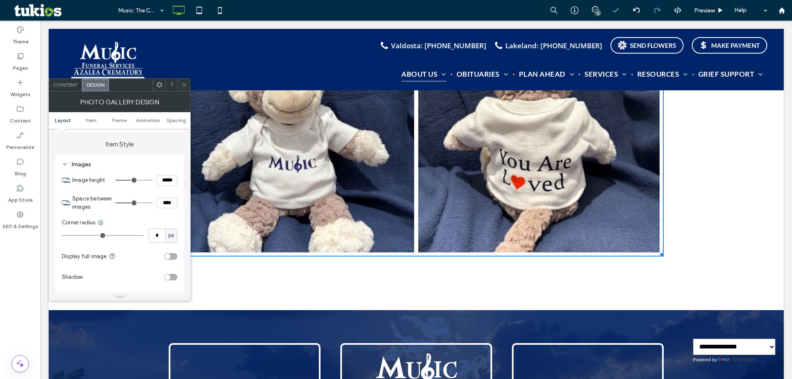
click at [181, 87] on div at bounding box center [184, 85] width 12 height 12
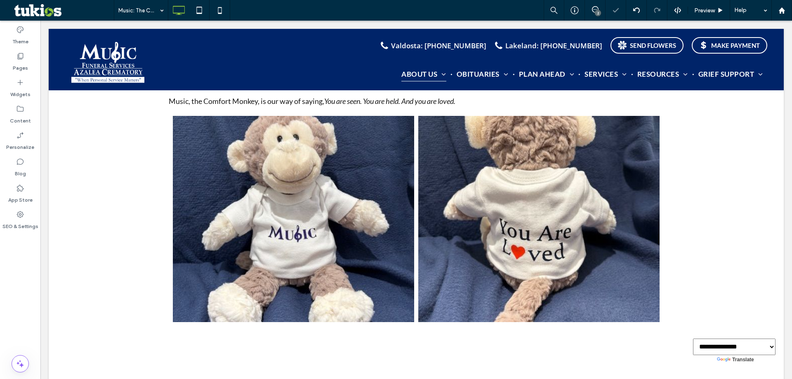
scroll to position [907, 0]
